Goal: Find specific page/section: Find specific page/section

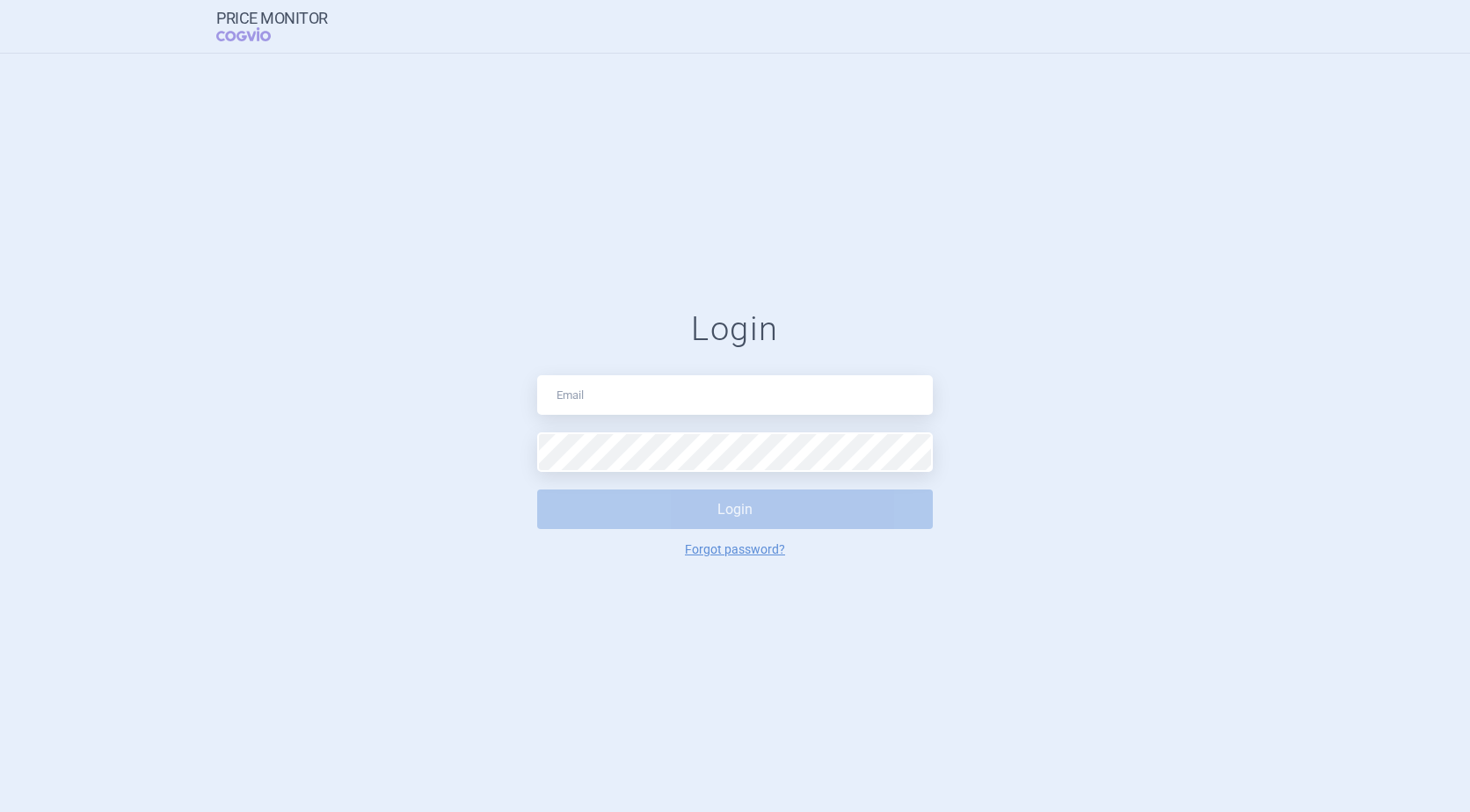
click at [648, 396] on input "text" at bounding box center [735, 395] width 396 height 39
type input "[PERSON_NAME][EMAIL_ADDRESS][DOMAIN_NAME]"
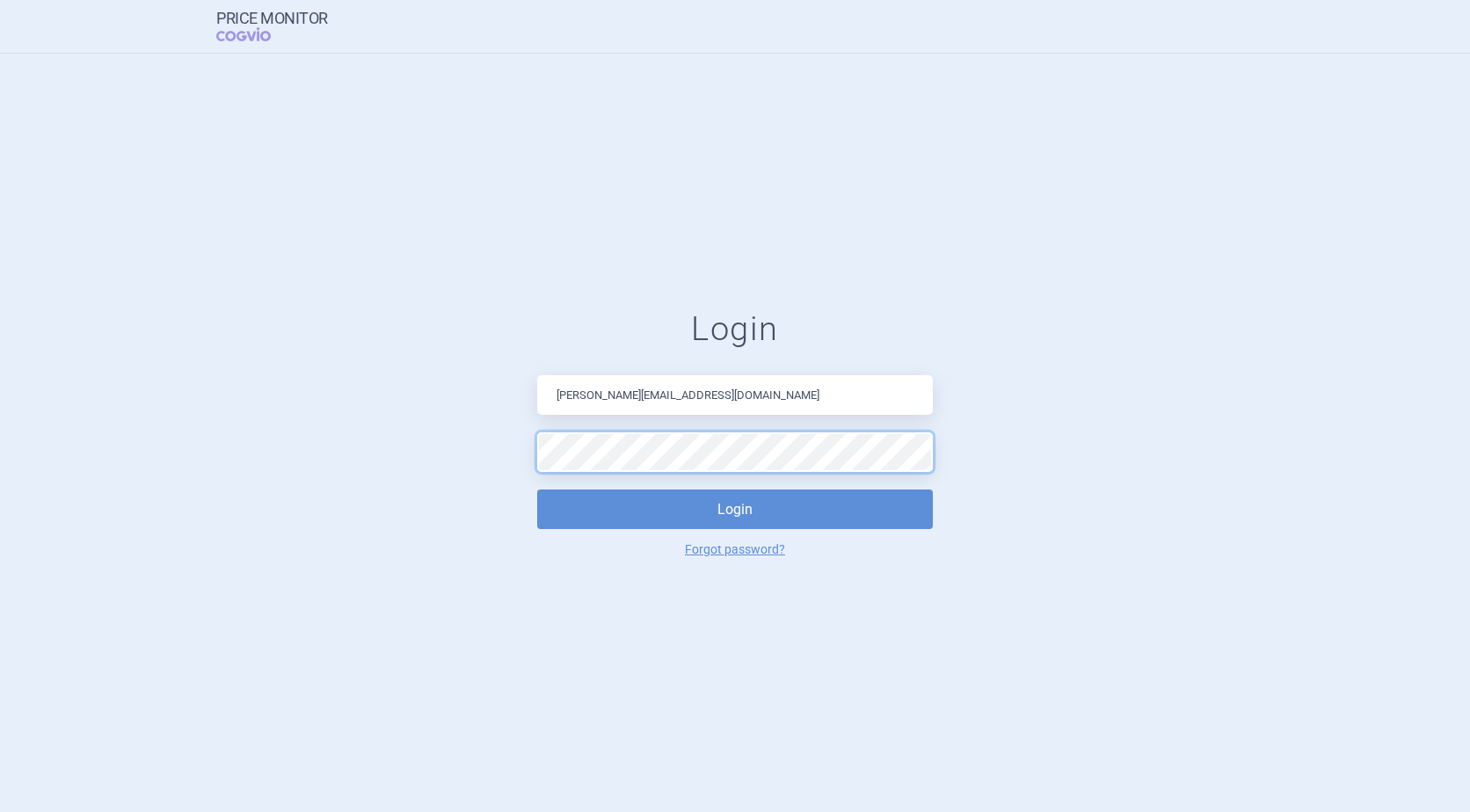
click at [538, 489] on button "Login" at bounding box center [735, 509] width 396 height 39
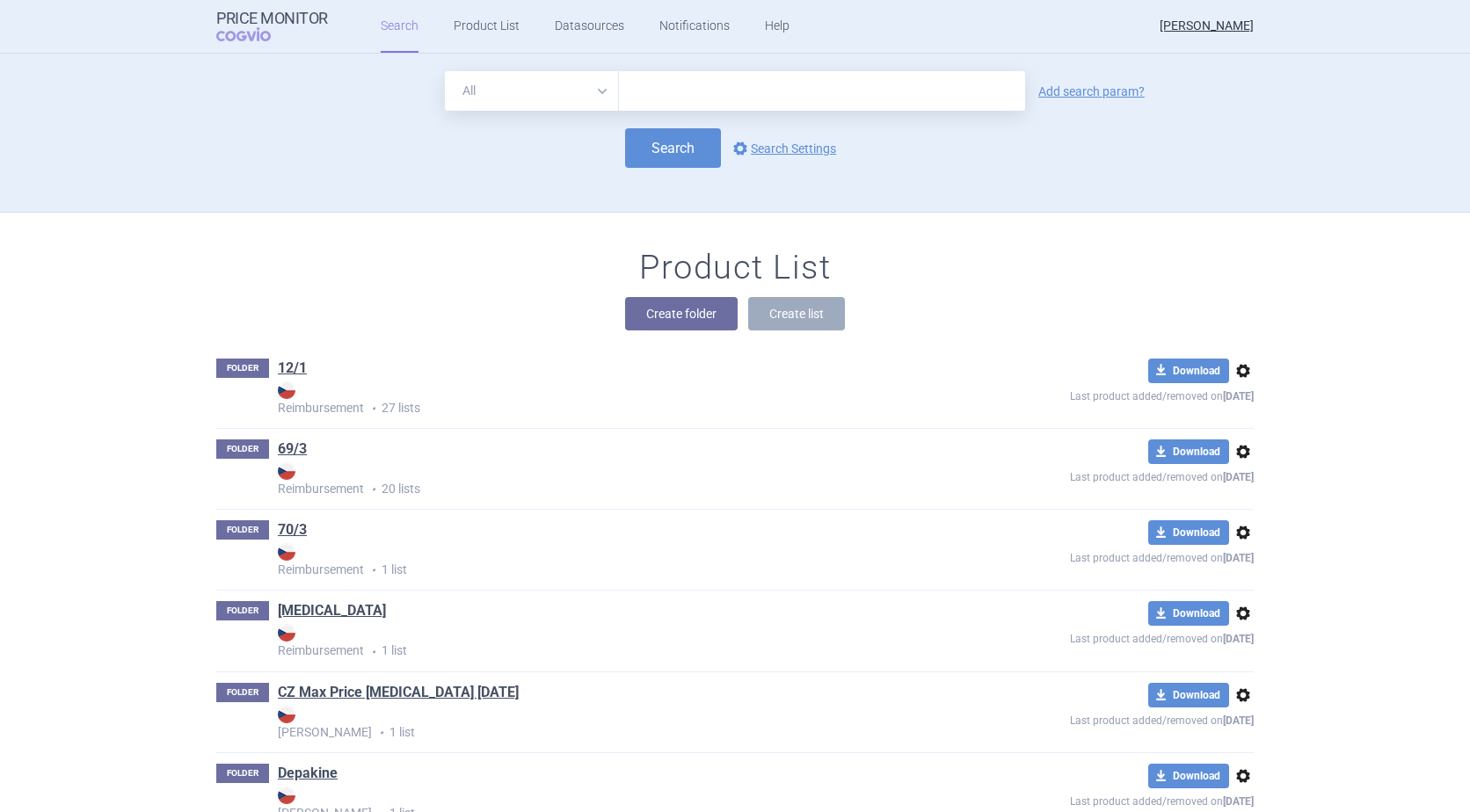
click at [788, 92] on input "text" at bounding box center [822, 91] width 407 height 39
type input "[MEDICAL_DATA]"
click button "Search" at bounding box center [672, 147] width 95 height 39
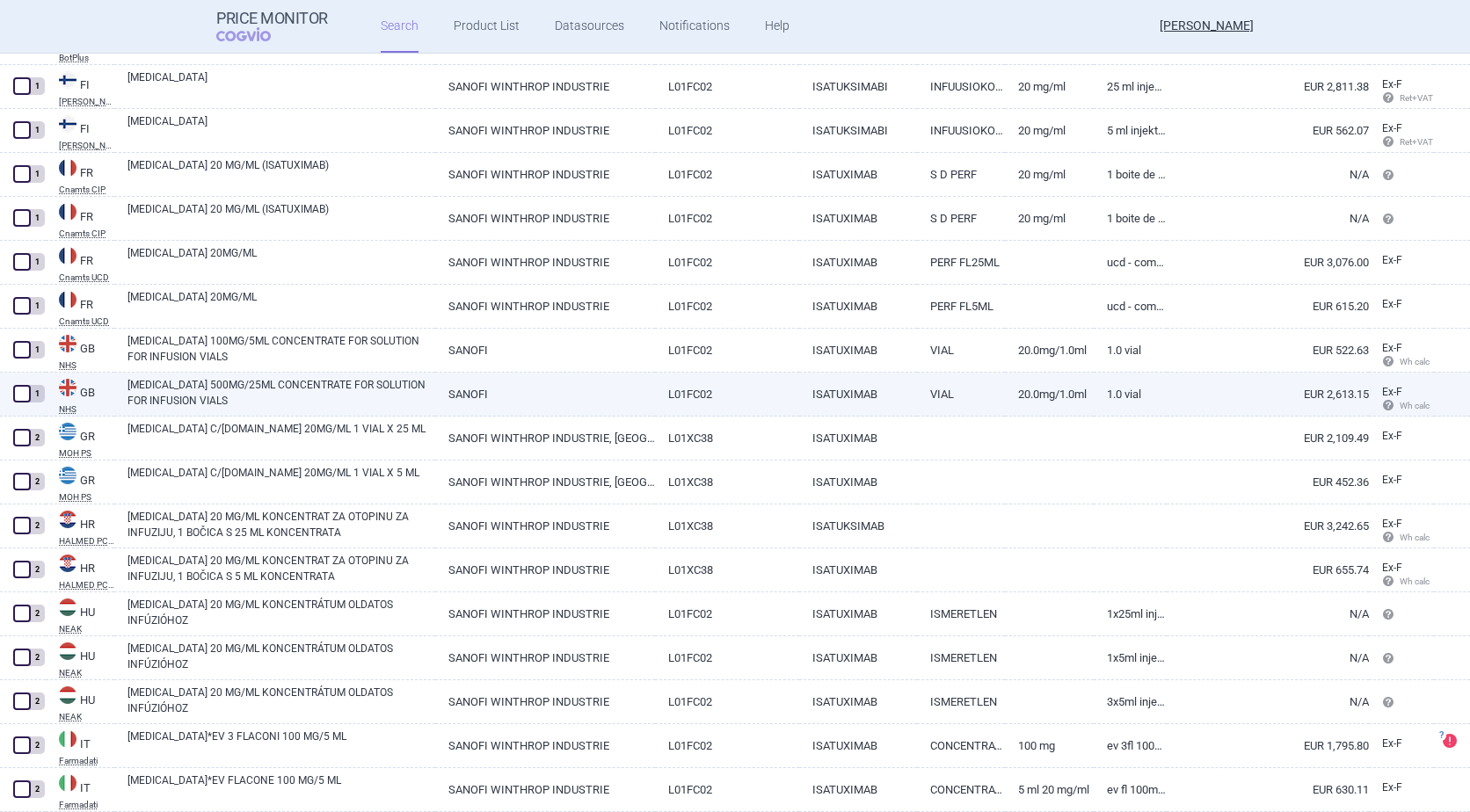
scroll to position [1406, 0]
